Goal: Check status: Check status

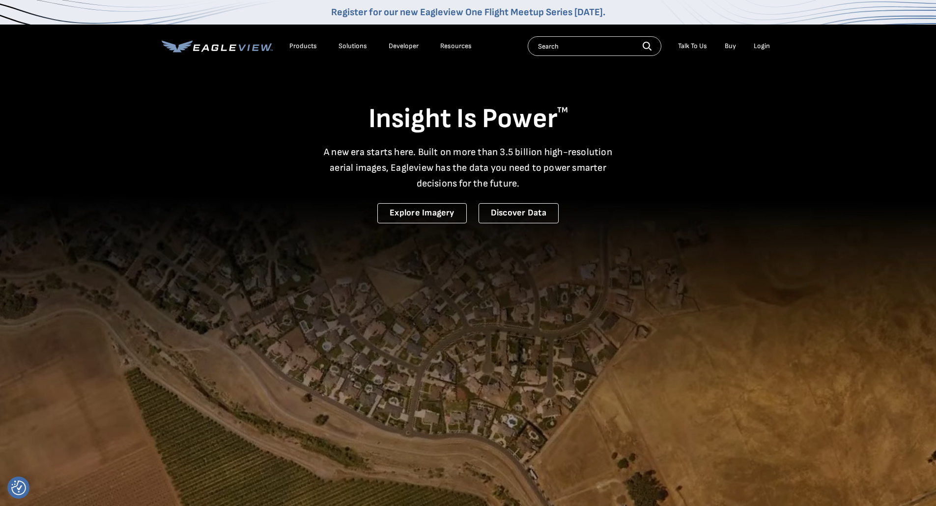
click at [760, 46] on div "Login" at bounding box center [761, 46] width 16 height 9
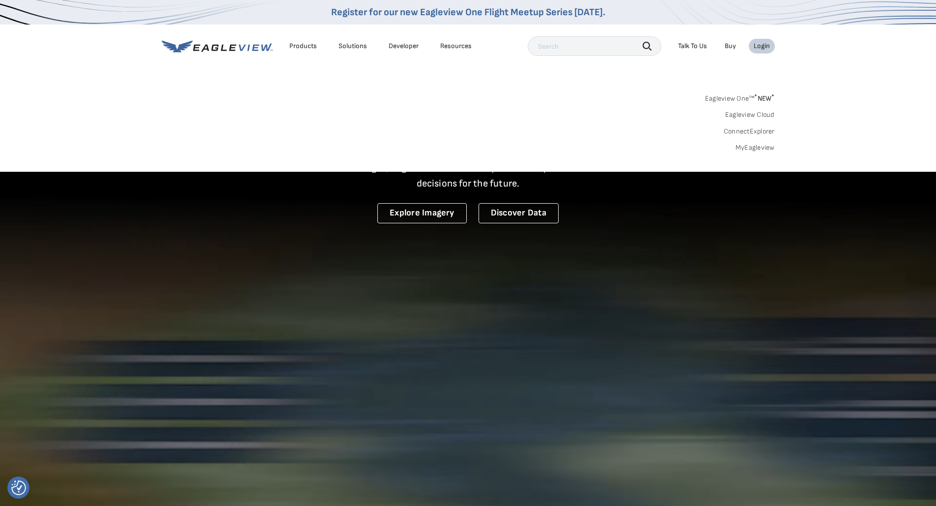
click at [746, 147] on link "MyEagleview" at bounding box center [754, 147] width 39 height 9
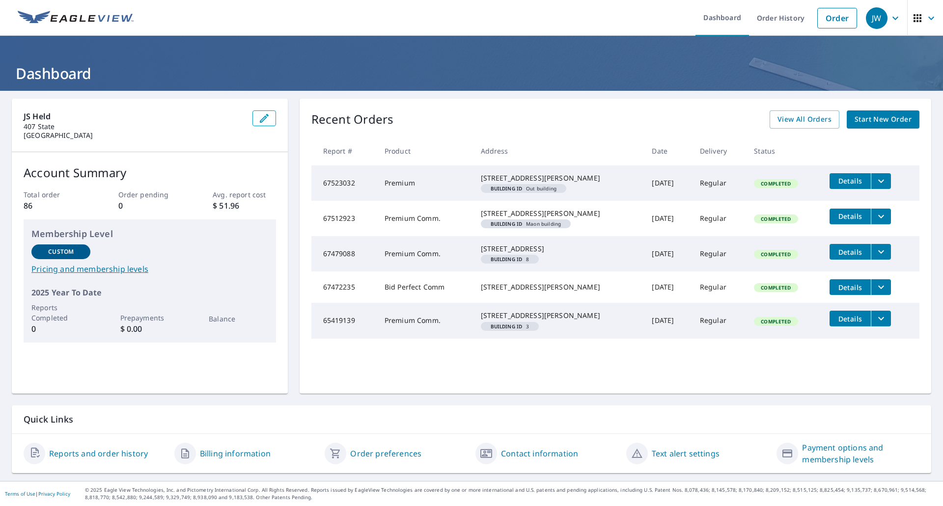
click at [875, 222] on icon "filesDropdownBtn-67512923" at bounding box center [881, 217] width 12 height 12
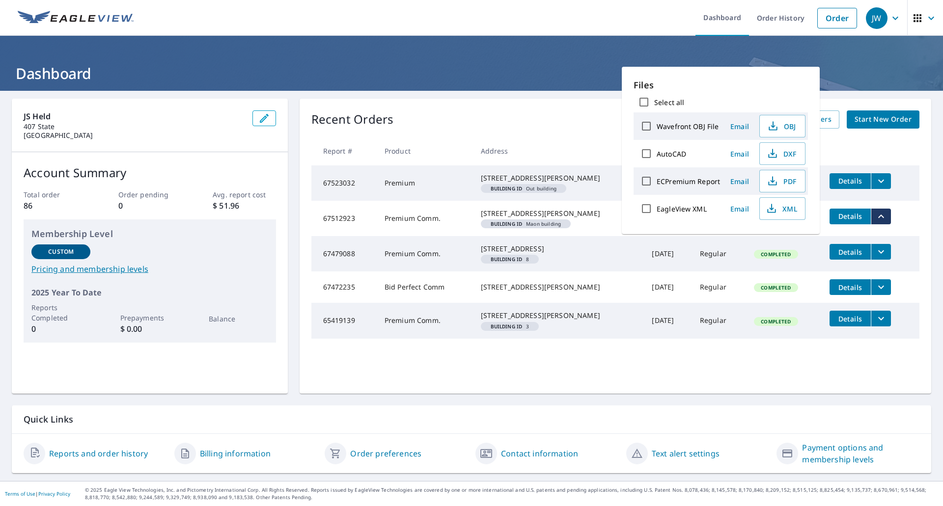
click at [370, 272] on td "67479088" at bounding box center [343, 253] width 65 height 35
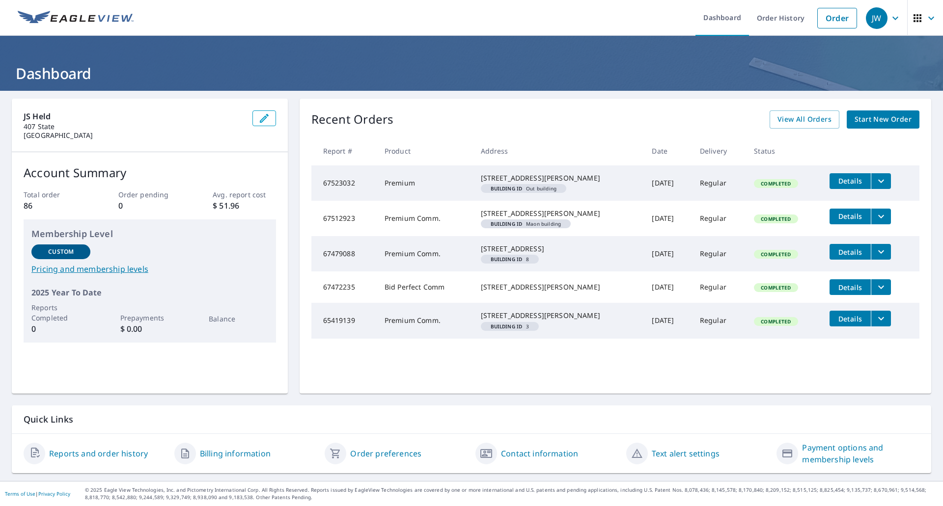
click at [835, 183] on span "Details" at bounding box center [849, 180] width 29 height 9
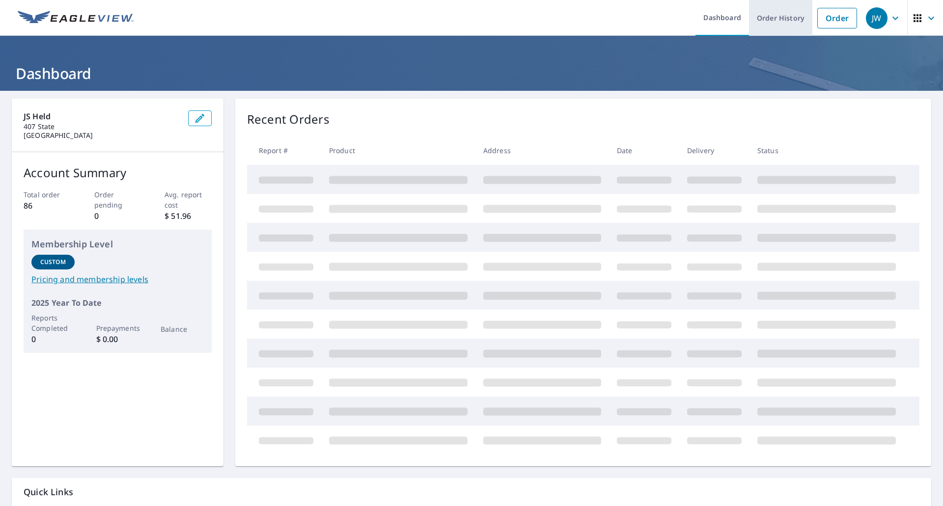
click at [773, 17] on link "Order History" at bounding box center [780, 18] width 63 height 36
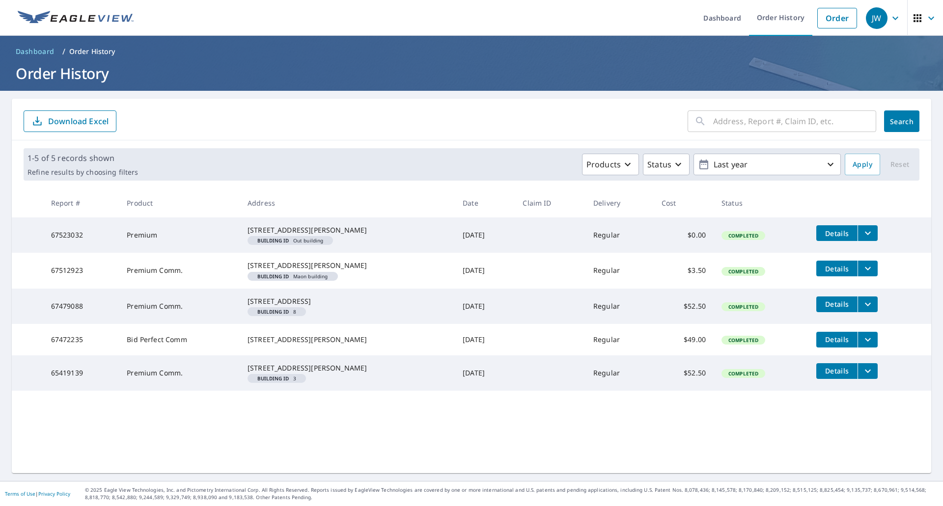
click at [869, 356] on td "Details" at bounding box center [869, 339] width 123 height 31
click at [862, 346] on icon "filesDropdownBtn-67472235" at bounding box center [868, 340] width 12 height 12
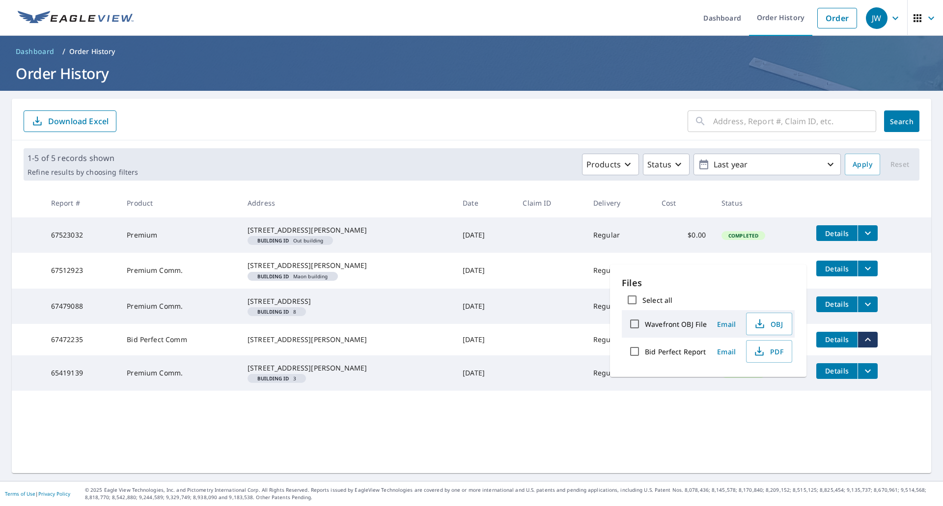
click at [134, 356] on td "Bid Perfect Comm" at bounding box center [179, 339] width 121 height 31
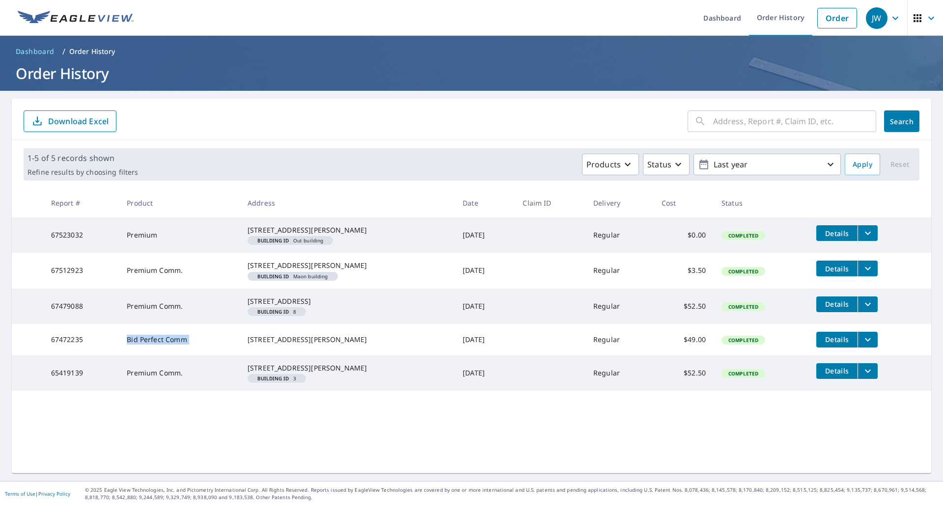
click at [134, 356] on td "Bid Perfect Comm" at bounding box center [179, 339] width 121 height 31
click at [816, 348] on button "Details" at bounding box center [836, 340] width 41 height 16
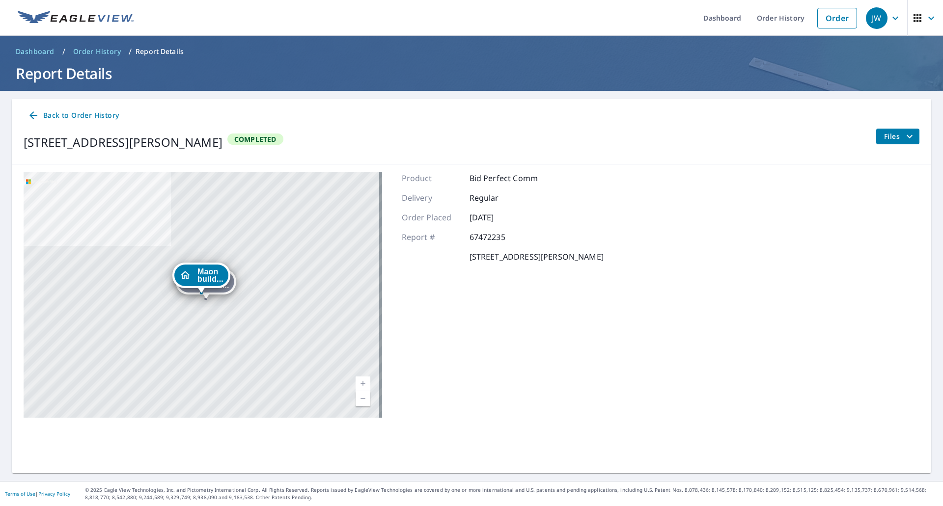
click at [878, 21] on div "JW" at bounding box center [877, 18] width 22 height 22
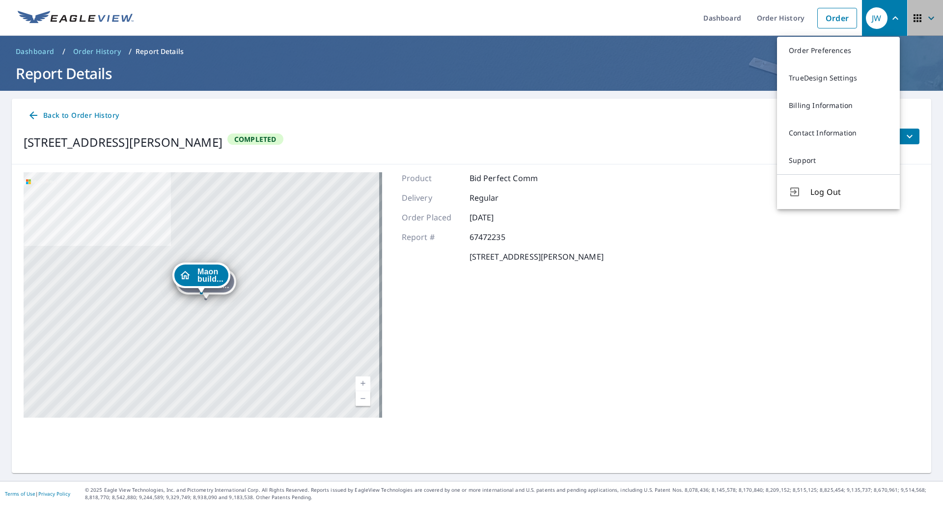
click at [912, 28] on span "button" at bounding box center [926, 18] width 28 height 24
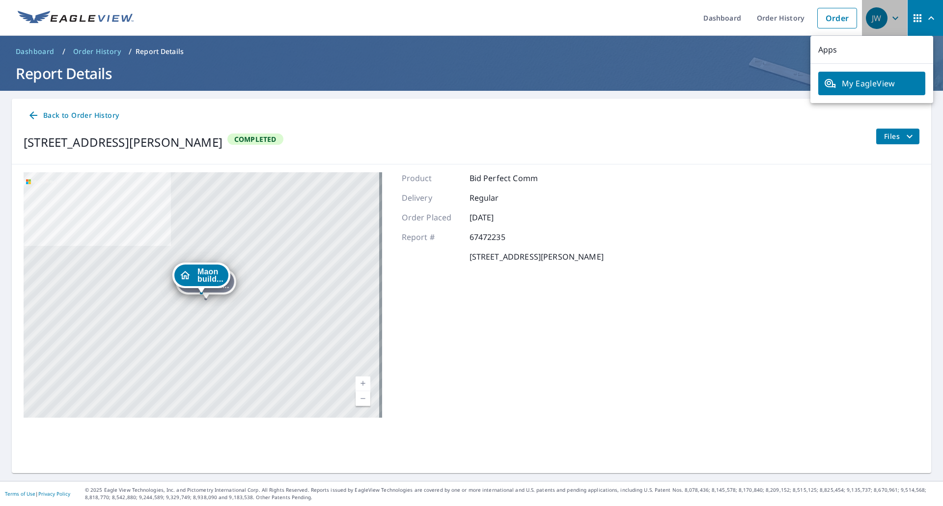
click at [872, 18] on div "JW" at bounding box center [877, 18] width 22 height 22
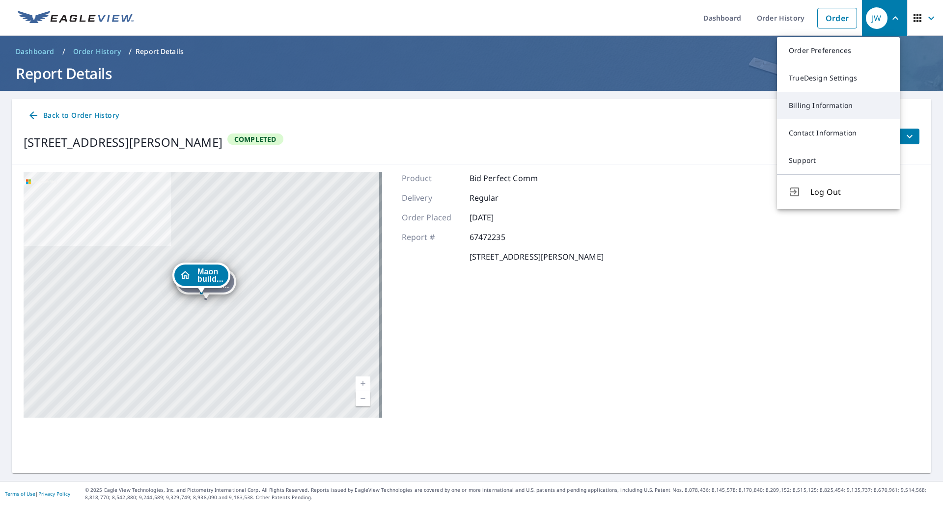
click at [834, 105] on link "Billing Information" at bounding box center [838, 106] width 123 height 28
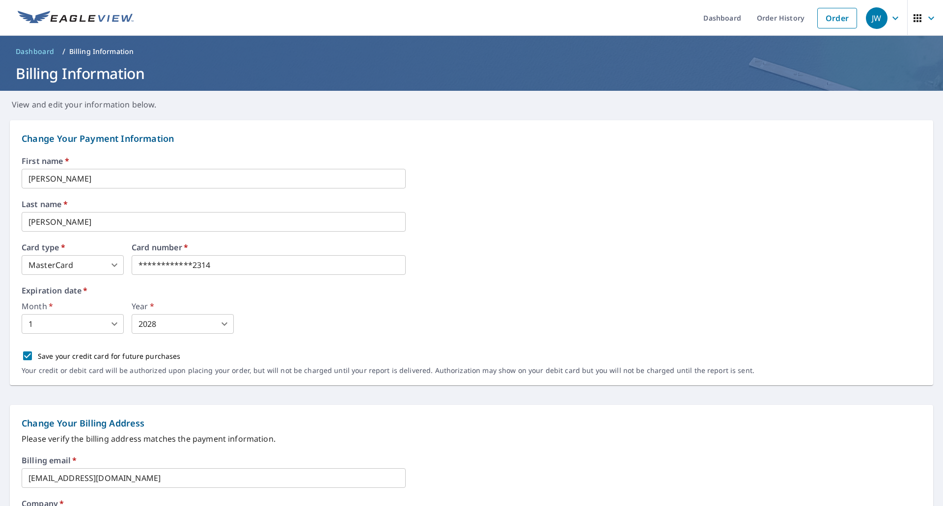
click at [42, 52] on span "Dashboard" at bounding box center [35, 52] width 39 height 10
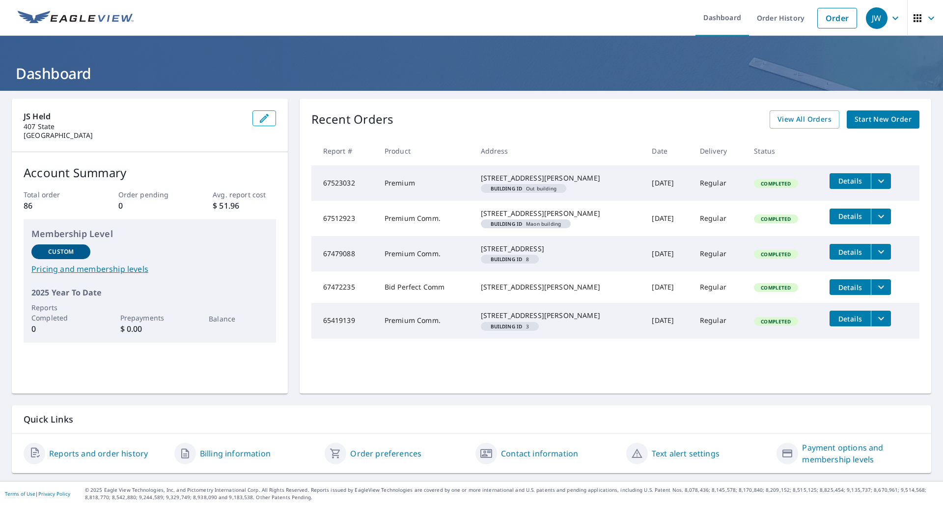
click at [79, 458] on link "Reports and order history" at bounding box center [98, 454] width 99 height 12
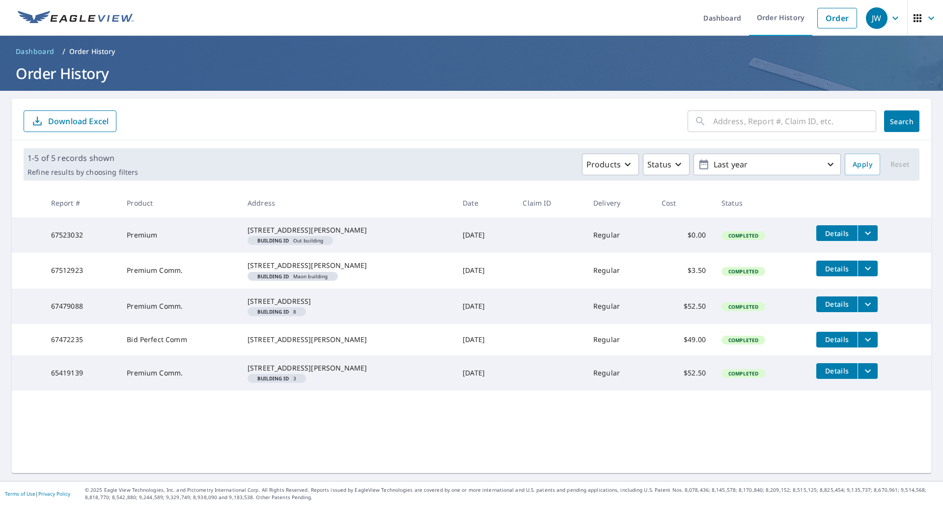
click at [863, 277] on button "filesDropdownBtn-67512923" at bounding box center [868, 269] width 20 height 16
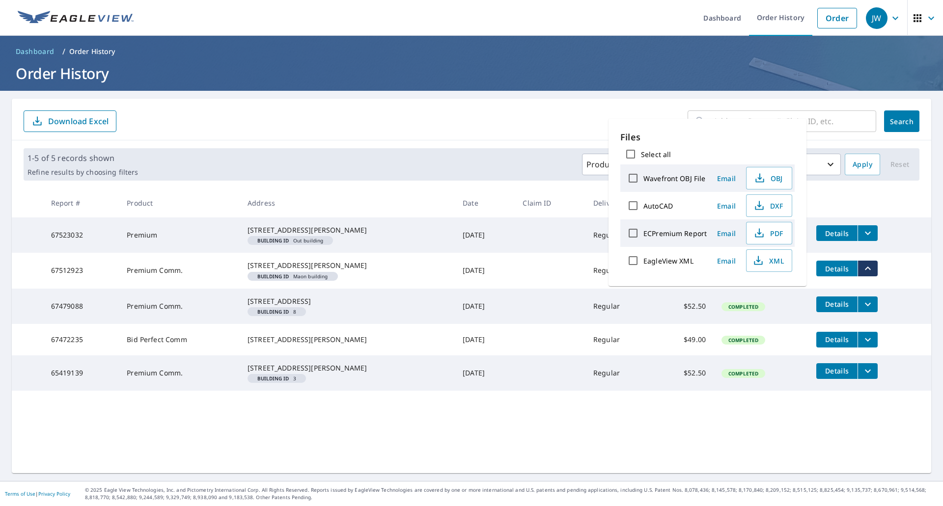
click at [203, 78] on h1 "Order History" at bounding box center [471, 73] width 919 height 20
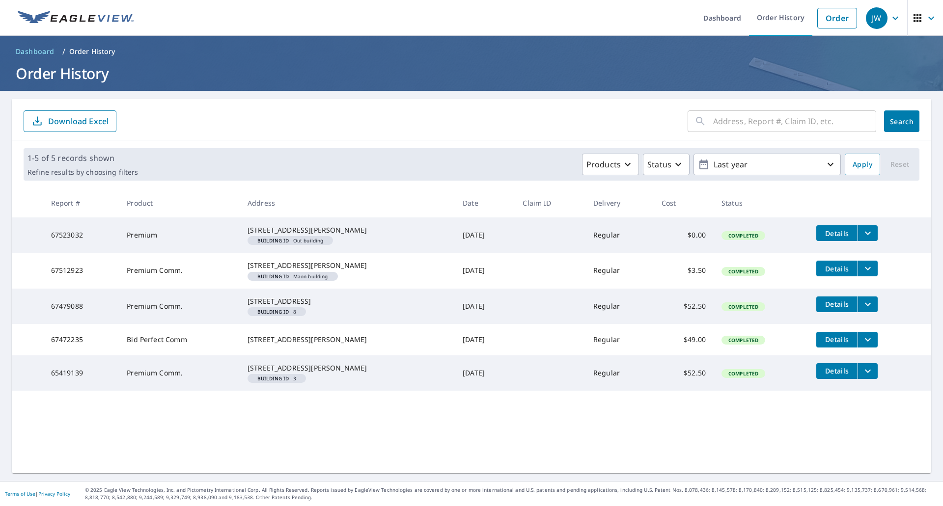
click at [828, 309] on span "Details" at bounding box center [836, 304] width 29 height 9
click at [794, 356] on td "Completed" at bounding box center [761, 339] width 95 height 31
